Goal: Task Accomplishment & Management: Manage account settings

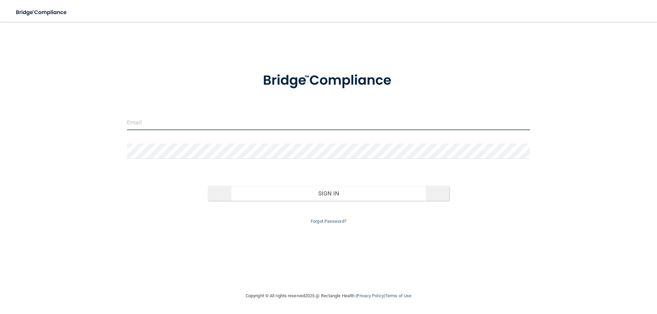
type input "[EMAIL_ADDRESS][DOMAIN_NAME]"
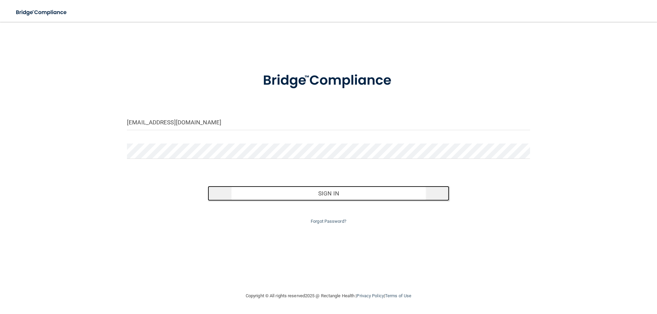
click at [332, 199] on button "Sign In" at bounding box center [329, 193] width 242 height 15
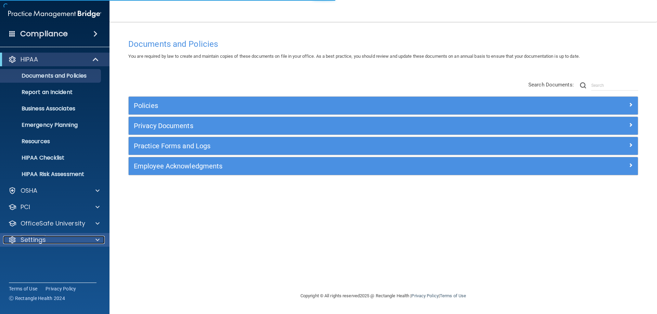
click at [37, 239] on p "Settings" at bounding box center [33, 240] width 25 height 8
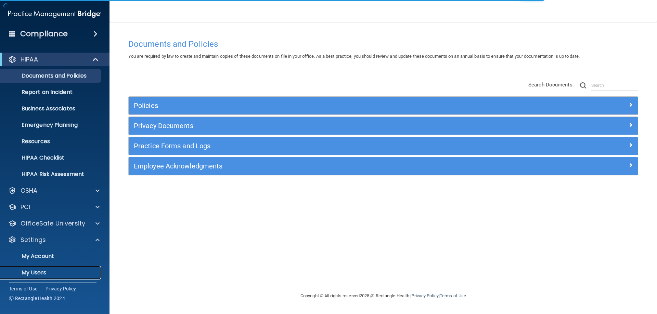
click at [34, 269] on link "My Users" at bounding box center [47, 273] width 108 height 14
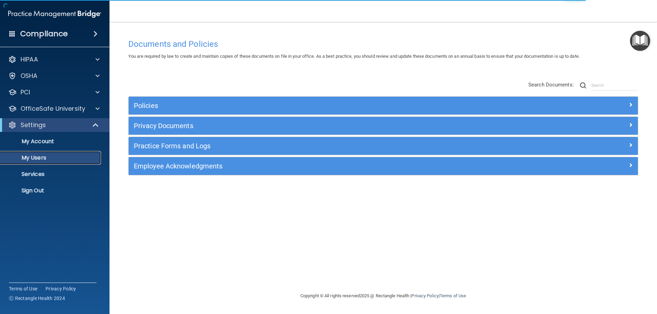
click at [43, 158] on p "My Users" at bounding box center [50, 158] width 93 height 7
select select "20"
